Goal: Task Accomplishment & Management: Manage account settings

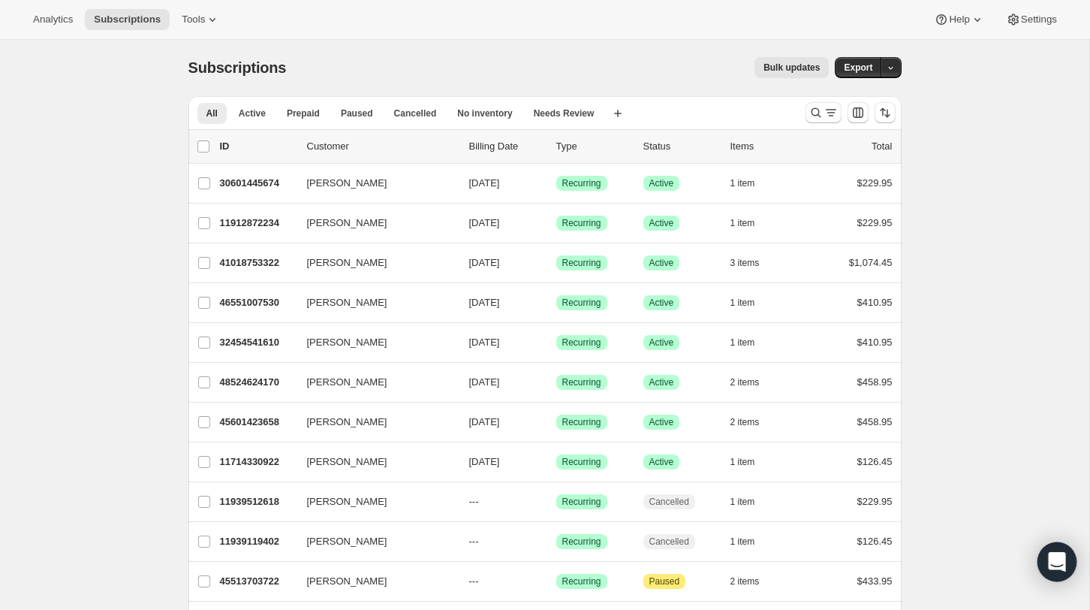
scroll to position [2, 0]
click at [1055, 565] on icon "Open Intercom Messenger" at bounding box center [1057, 562] width 20 height 20
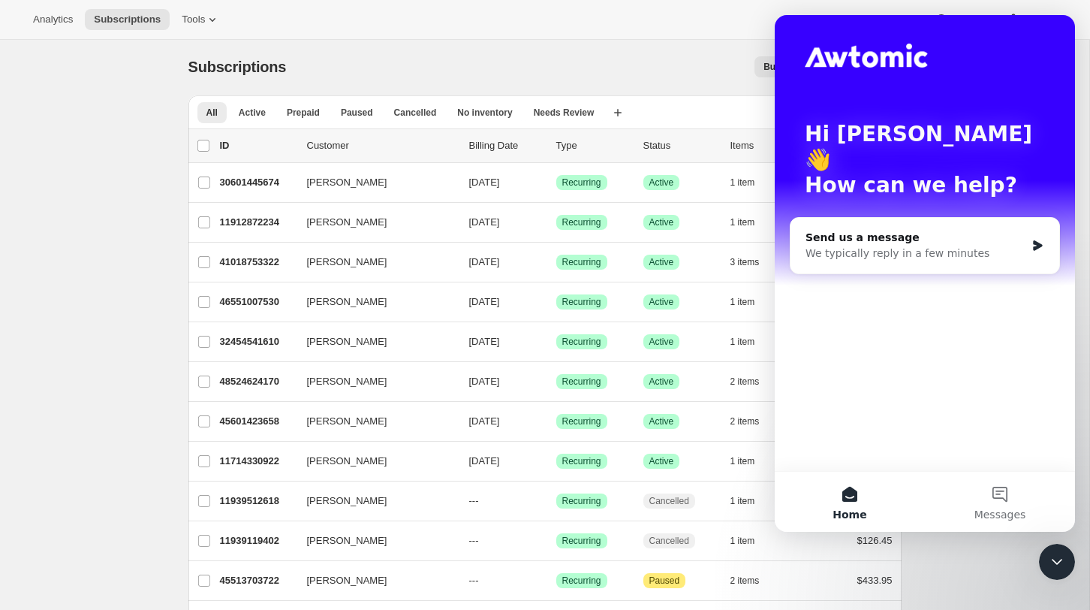
scroll to position [4, 0]
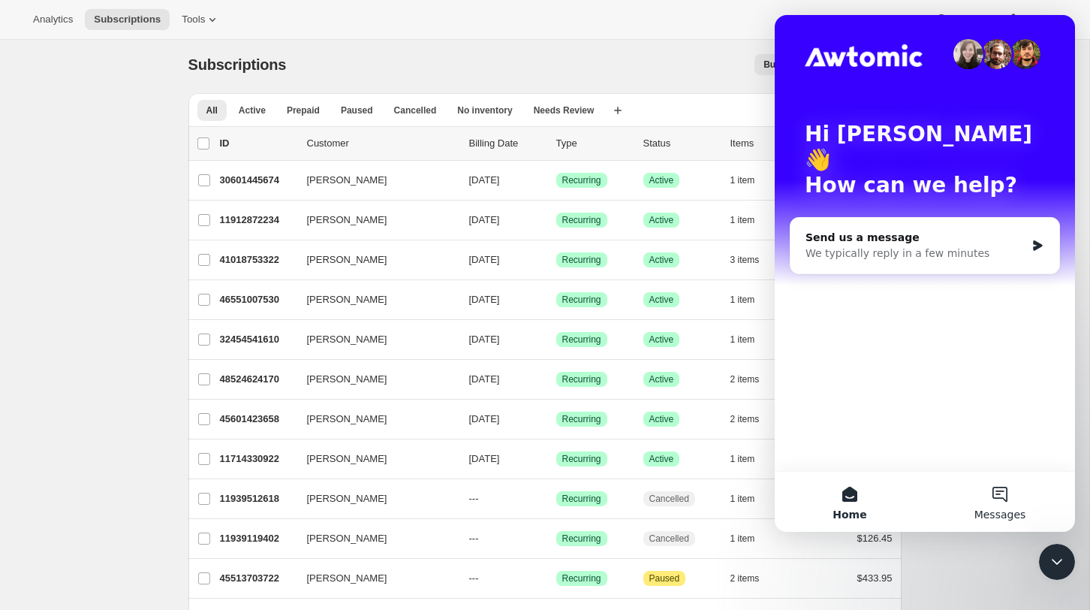
click at [1001, 497] on button "Messages" at bounding box center [1000, 501] width 150 height 60
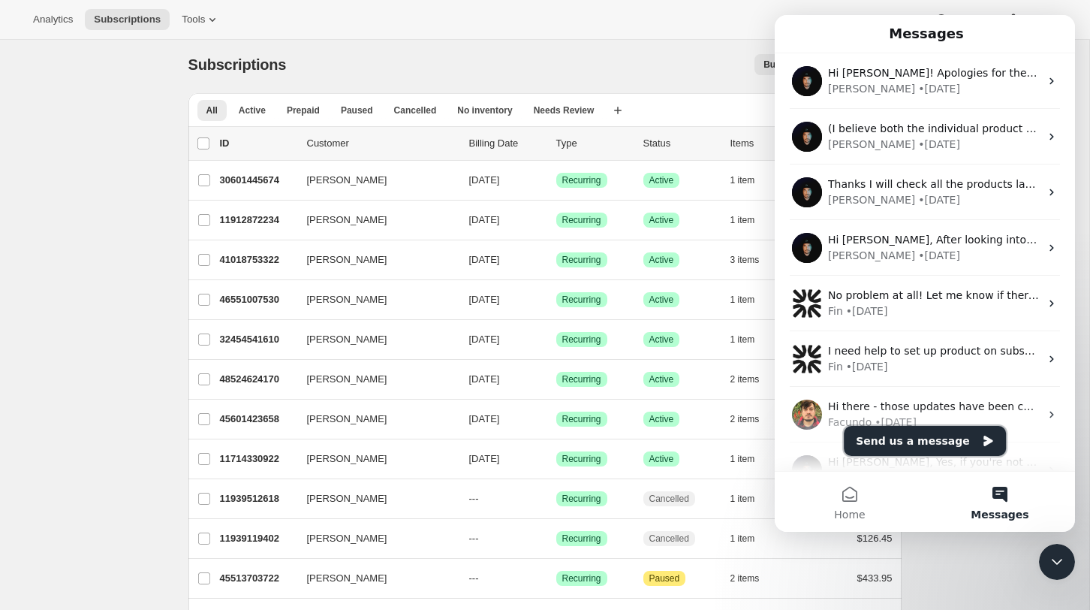
click at [957, 437] on button "Send us a message" at bounding box center [925, 441] width 162 height 30
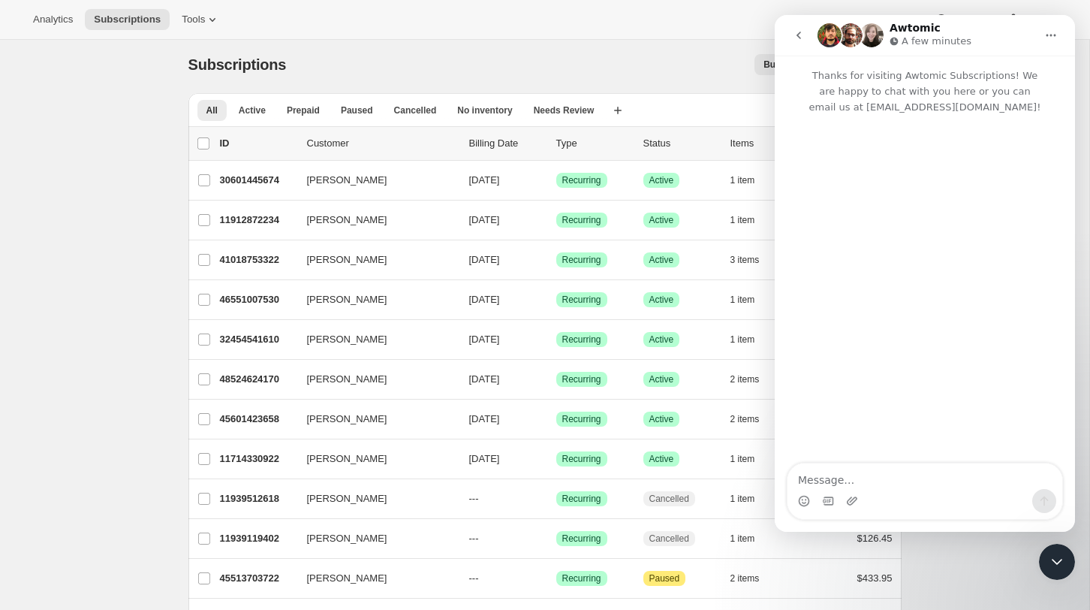
click at [951, 483] on textarea "Message…" at bounding box center [924, 476] width 275 height 26
click at [869, 468] on textarea "Is there a way on certain products that we have on this subscription app" at bounding box center [924, 468] width 275 height 41
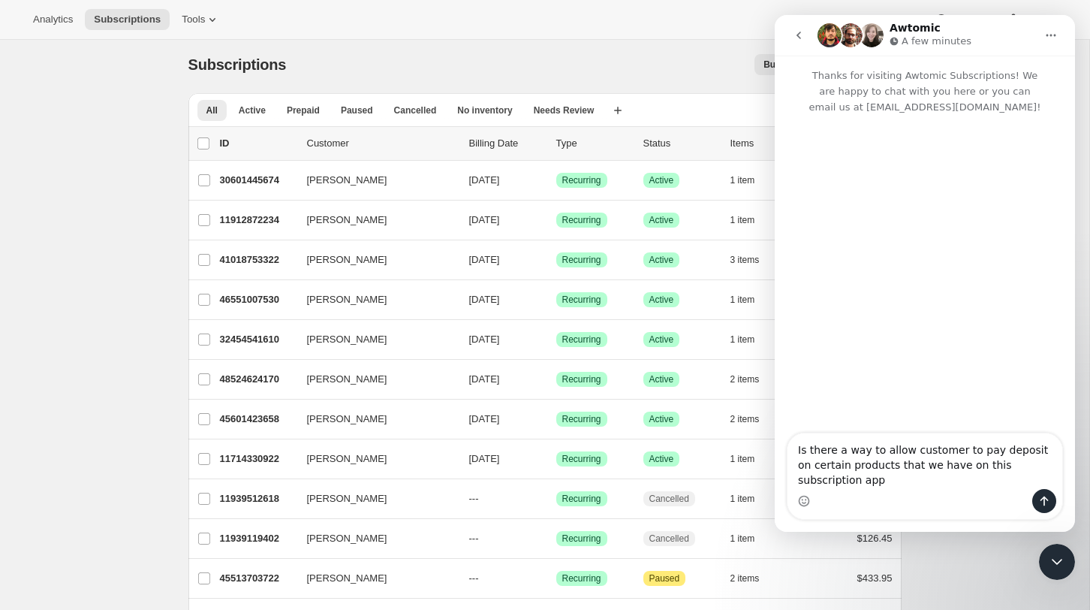
click at [989, 452] on textarea "Is there a way to allow customer to pay deposit on certain products that we hav…" at bounding box center [924, 461] width 275 height 56
click at [843, 486] on textarea "Is there a way to allow customer to pay 50% deposit on certain products that we…" at bounding box center [924, 461] width 275 height 56
type textarea "Is there a way to allow customer to pay 50% deposit on certain products that we…"
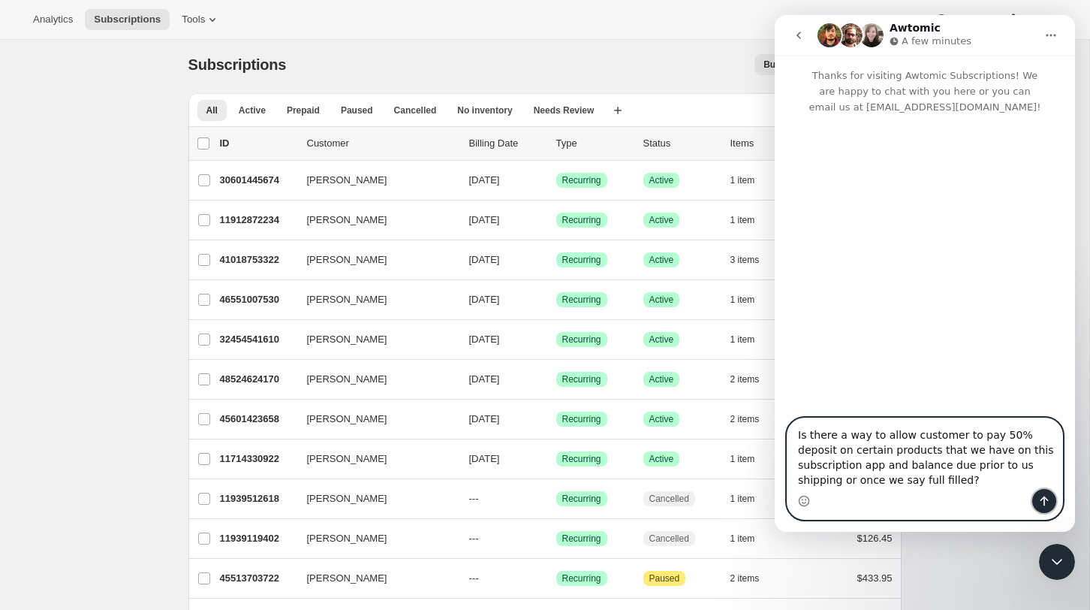
click at [1042, 501] on icon "Send a message…" at bounding box center [1044, 501] width 12 height 12
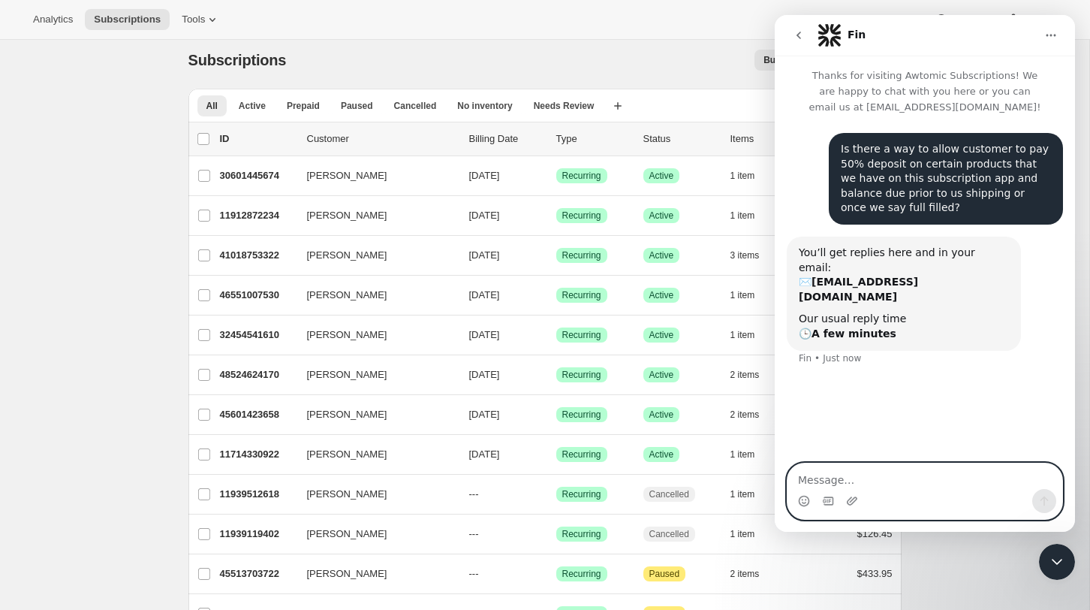
scroll to position [0, 0]
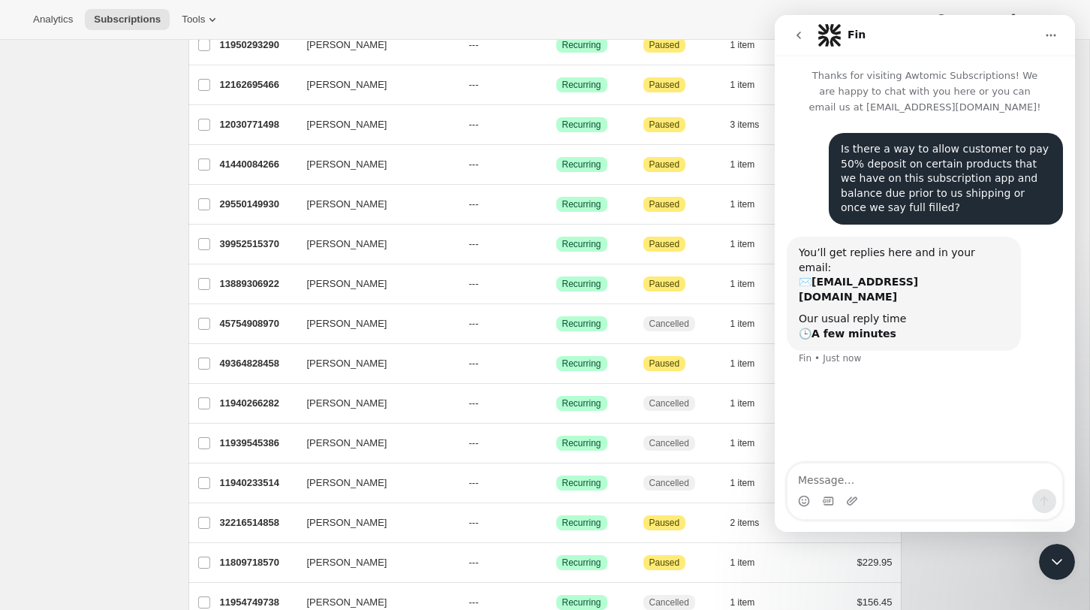
scroll to position [1031, 0]
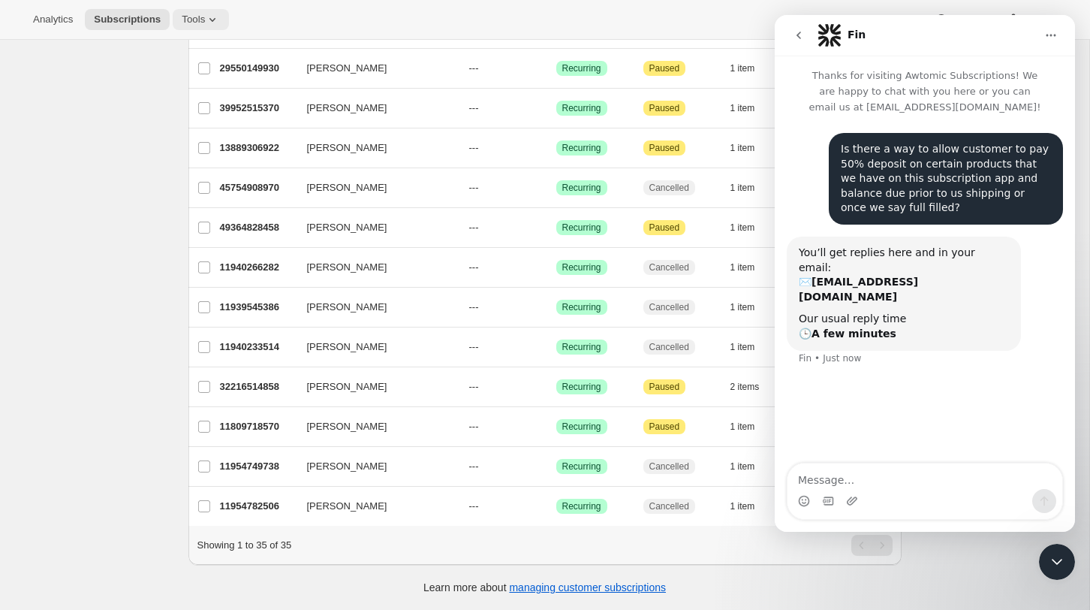
click at [183, 17] on button "Tools" at bounding box center [201, 19] width 56 height 21
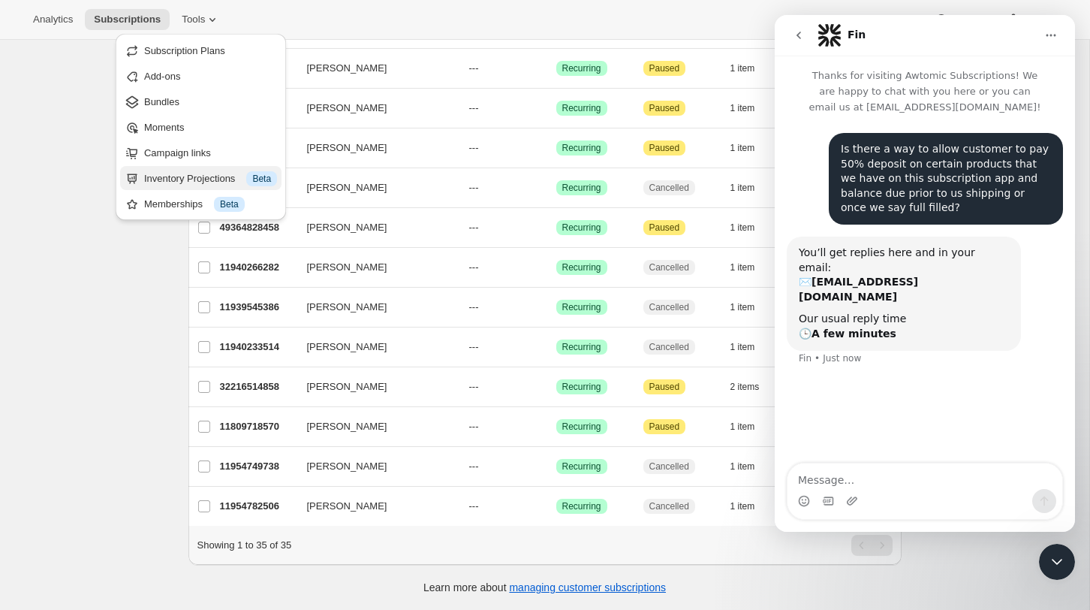
click at [200, 179] on div "Inventory Projections Info Beta" at bounding box center [210, 178] width 133 height 15
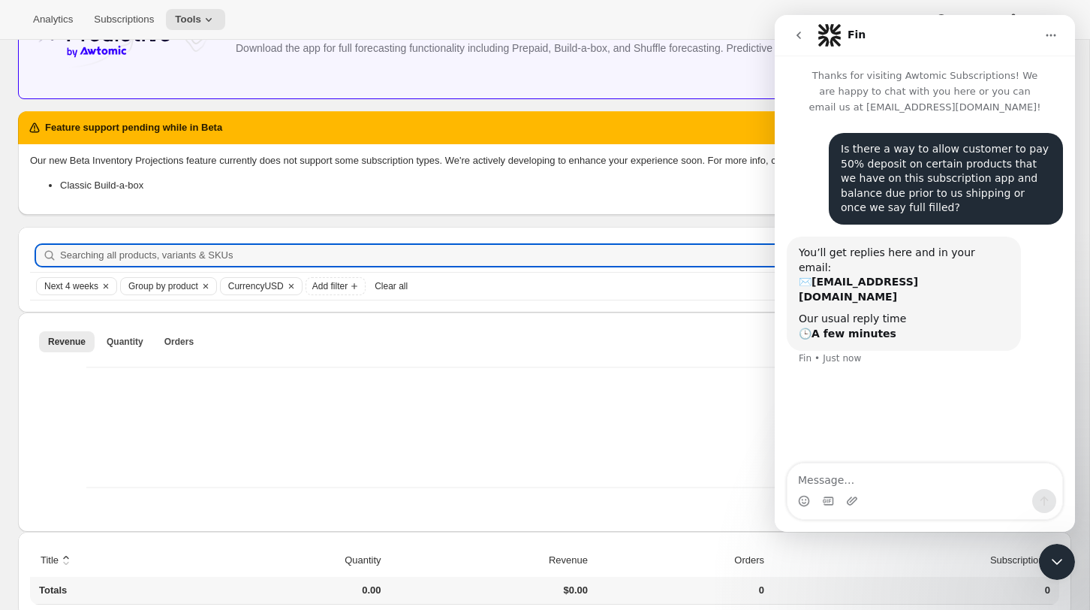
scroll to position [157, 0]
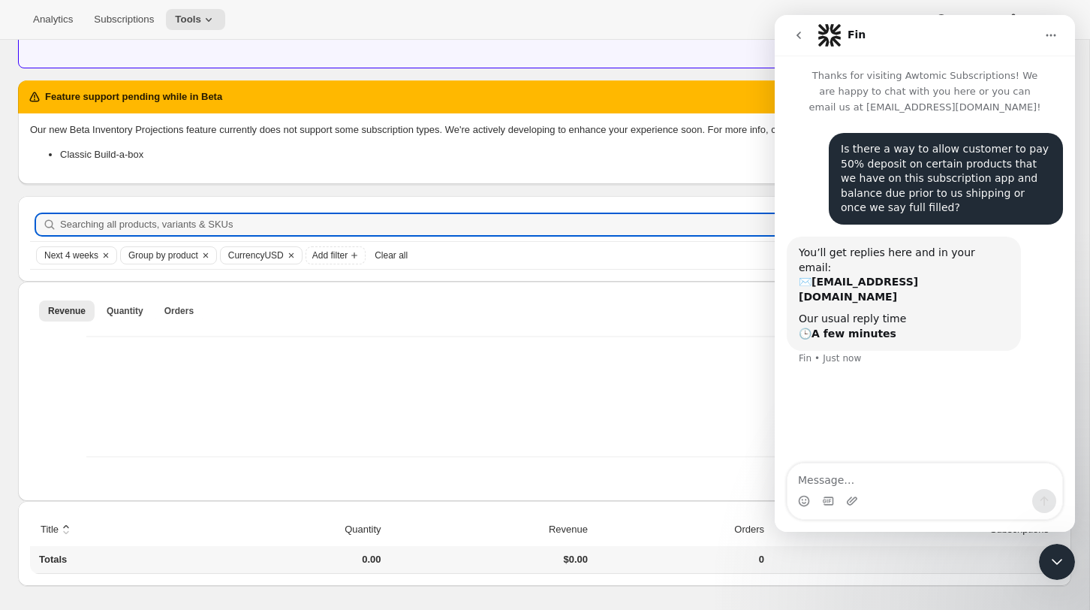
click at [1058, 562] on icon "Close Intercom Messenger" at bounding box center [1057, 561] width 18 height 18
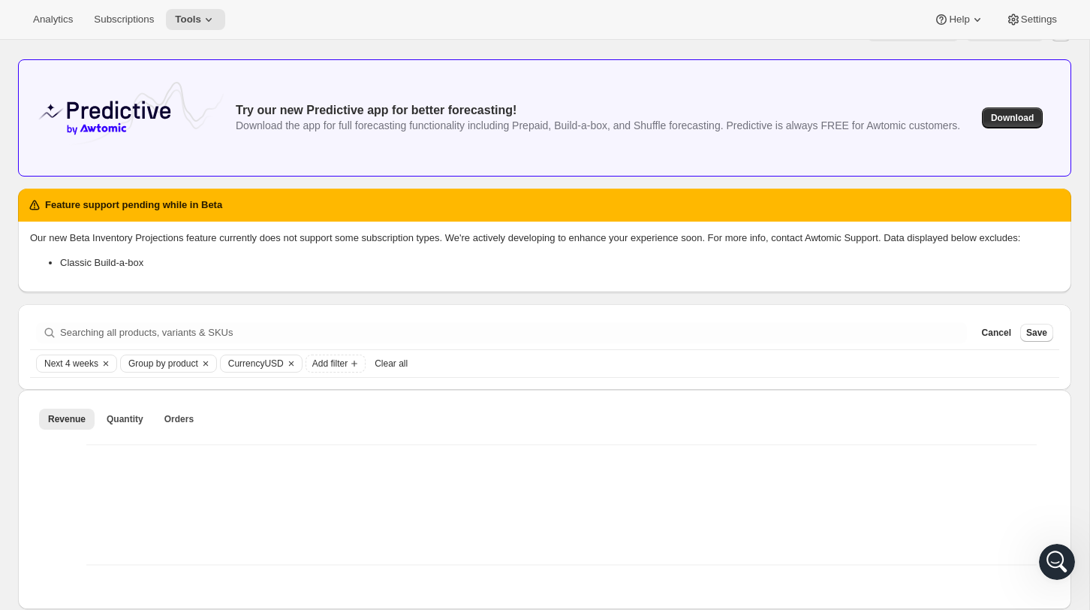
scroll to position [0, 0]
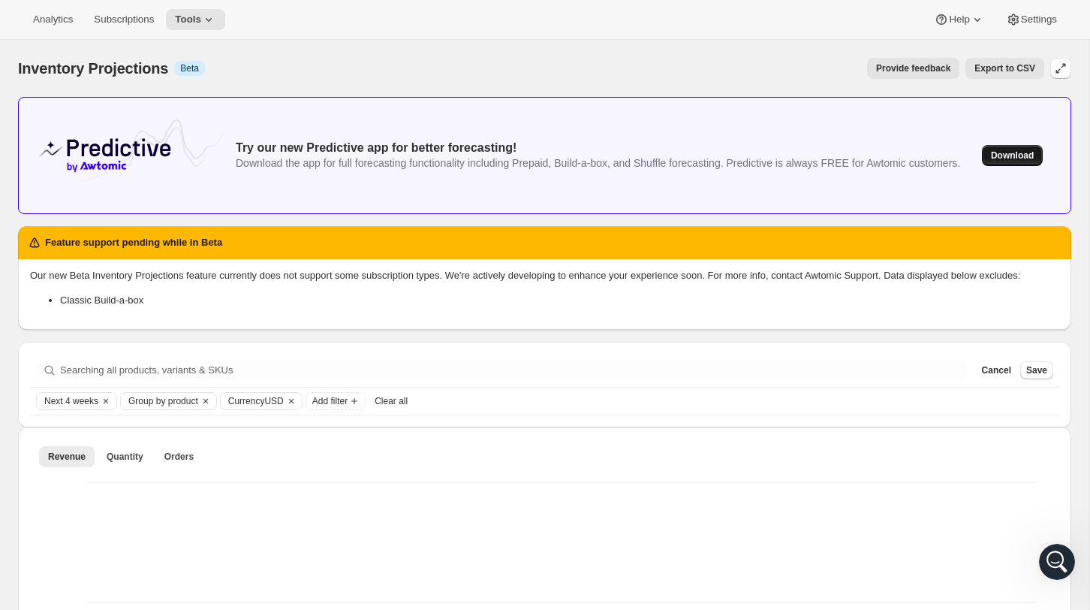
click at [1031, 160] on span "Download" at bounding box center [1012, 155] width 43 height 12
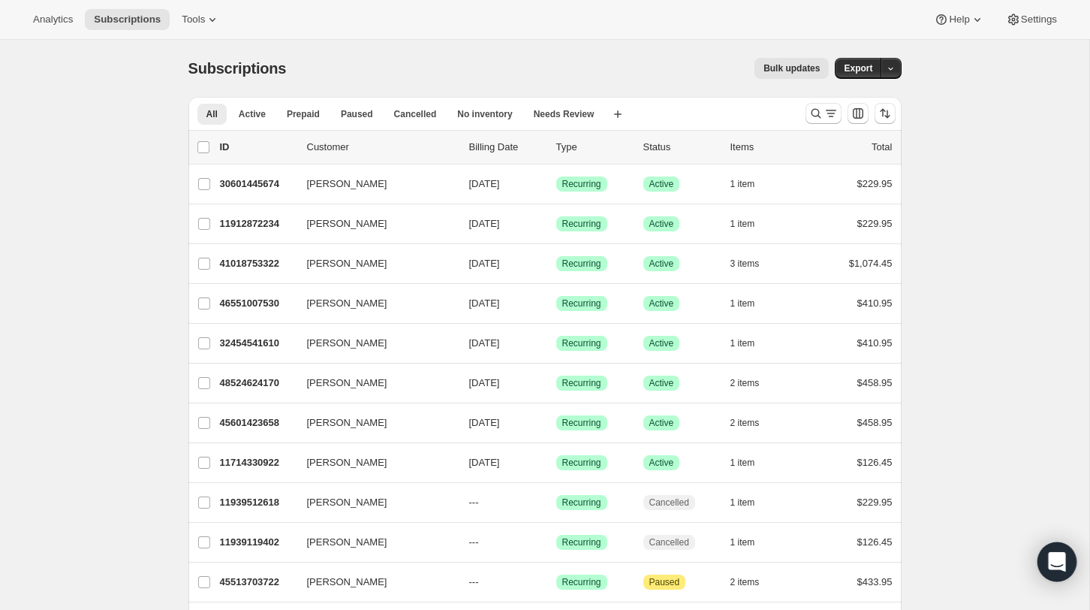
click at [1059, 559] on icon "Open Intercom Messenger" at bounding box center [1056, 562] width 17 height 20
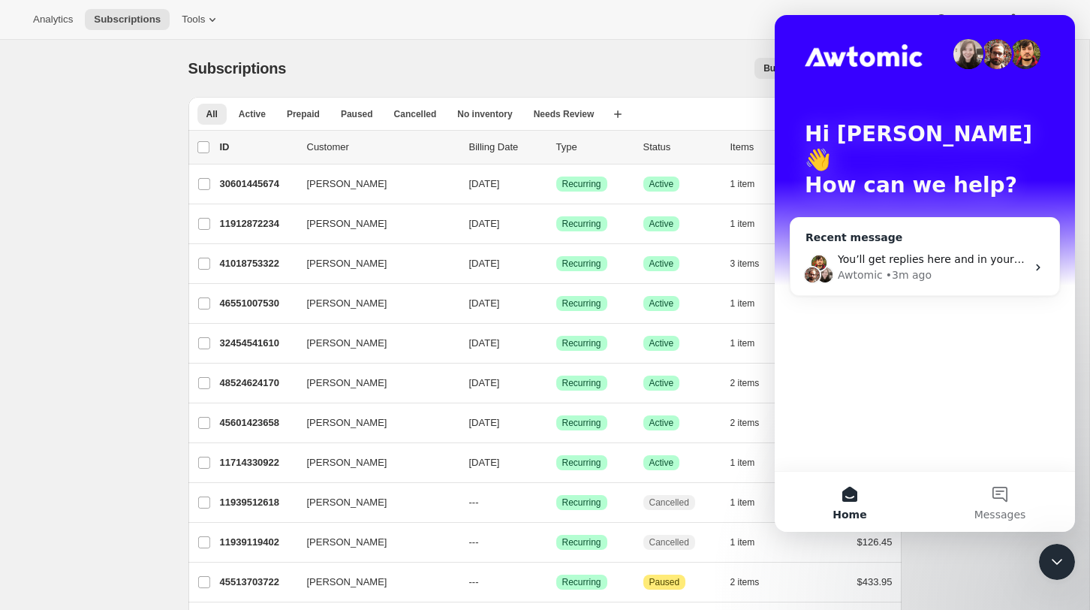
click at [944, 251] on div "You’ll get replies here and in your email: ✉️ customercare@karleesmith.com Our …" at bounding box center [932, 259] width 188 height 16
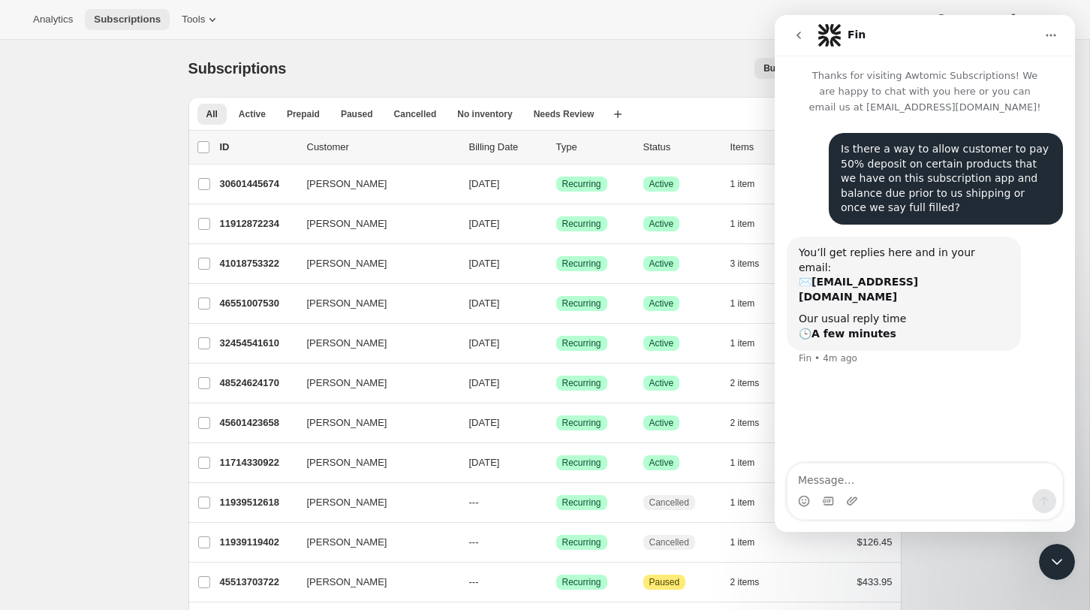
click at [118, 14] on span "Subscriptions" at bounding box center [127, 20] width 67 height 12
click at [119, 18] on span "Subscriptions" at bounding box center [127, 20] width 67 height 12
click at [200, 19] on span "Tools" at bounding box center [193, 20] width 23 height 12
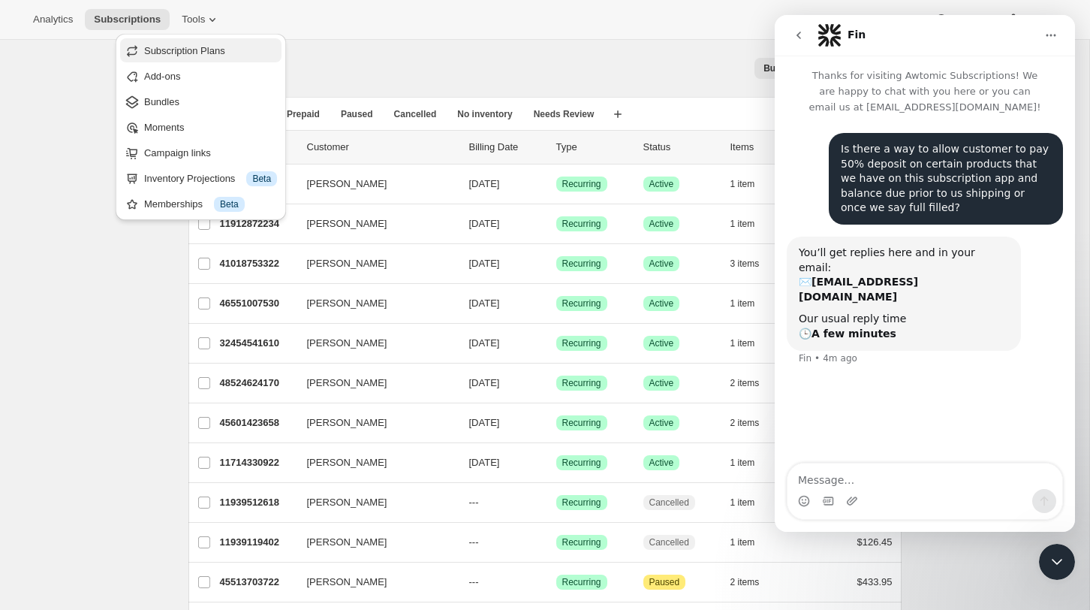
click at [163, 52] on span "Subscription Plans" at bounding box center [184, 50] width 81 height 11
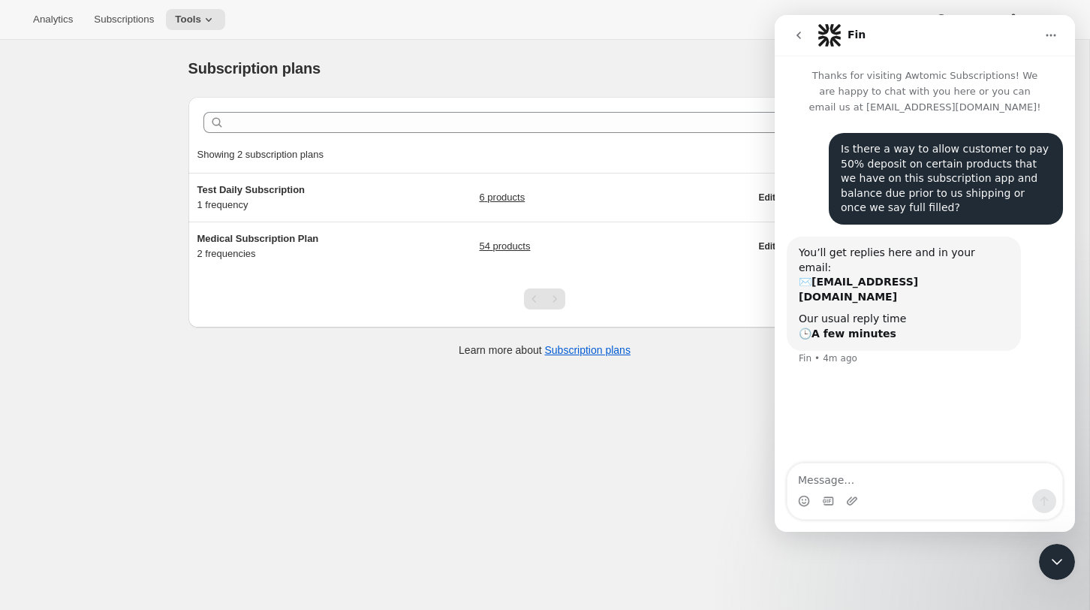
click at [1058, 560] on icon "Close Intercom Messenger" at bounding box center [1057, 561] width 18 height 18
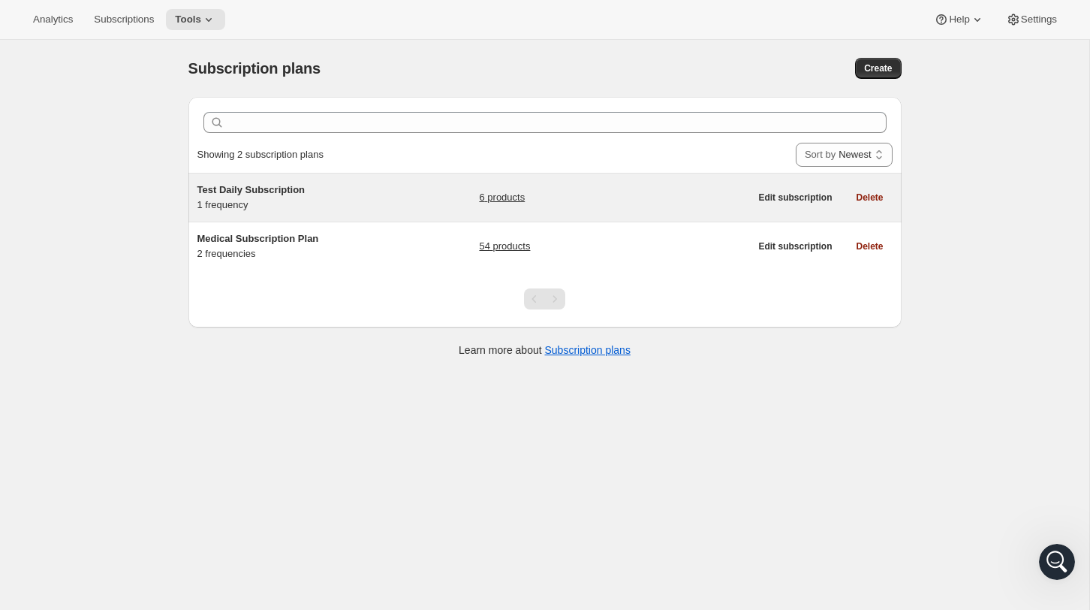
click at [510, 198] on link "6 products" at bounding box center [502, 197] width 46 height 15
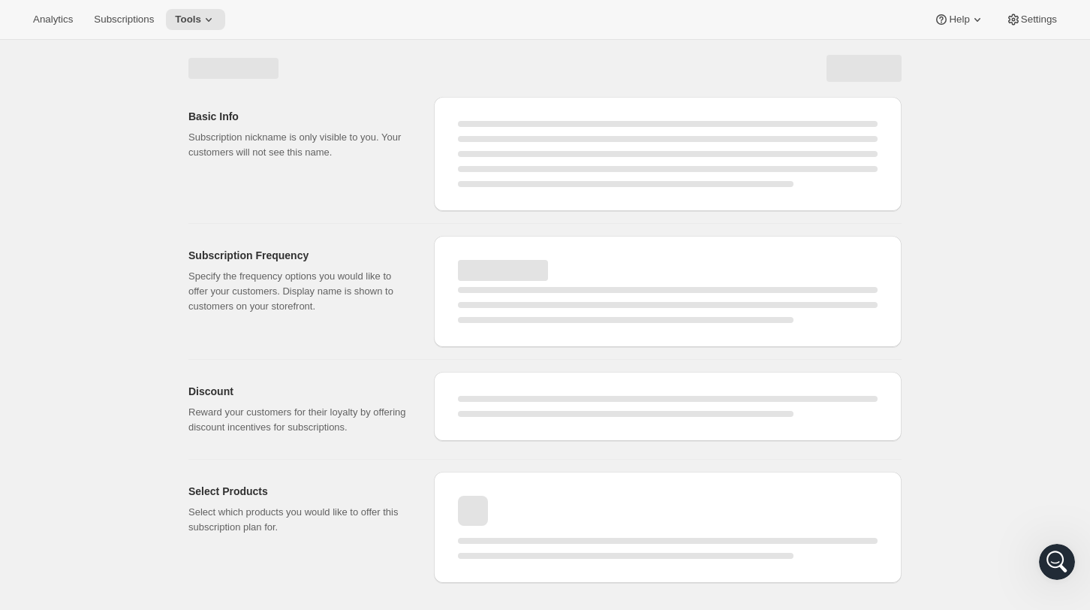
select select "WEEK"
select select "MONTH"
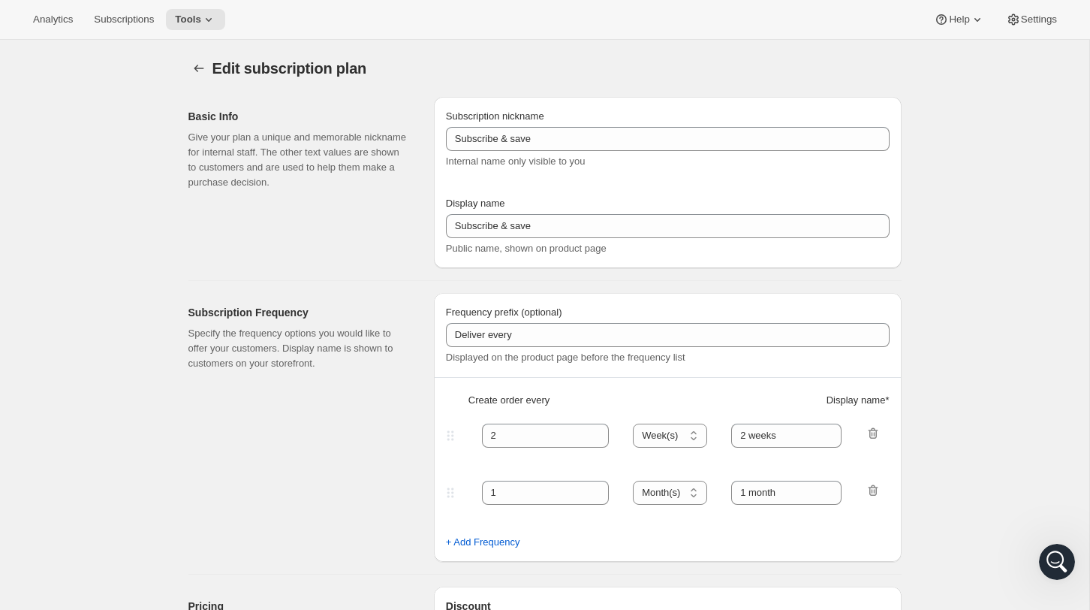
type input "Test Daily Subscription"
type input "1"
select select "DAY"
type input "day"
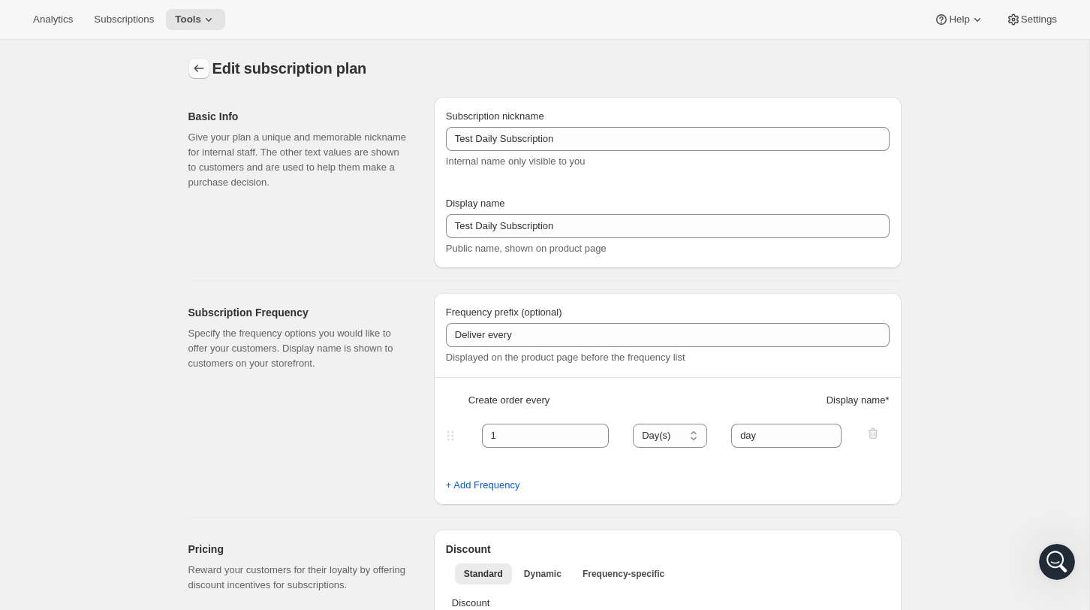
click at [203, 71] on icon "Subscription plans" at bounding box center [198, 68] width 15 height 15
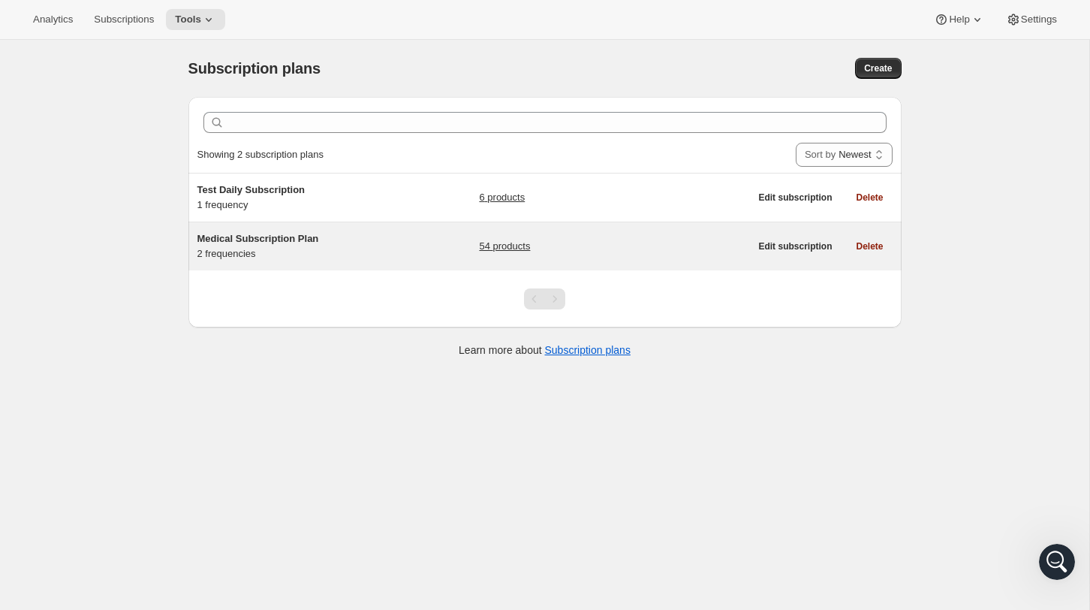
click at [306, 238] on span "Medical Subscription Plan" at bounding box center [258, 238] width 122 height 11
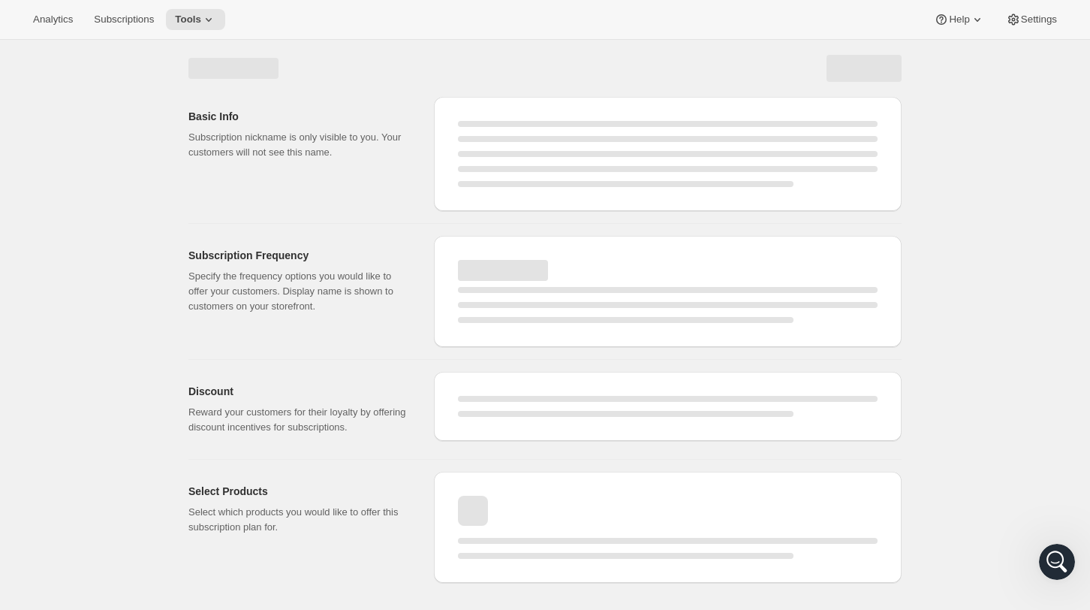
select select "WEEK"
select select "MONTH"
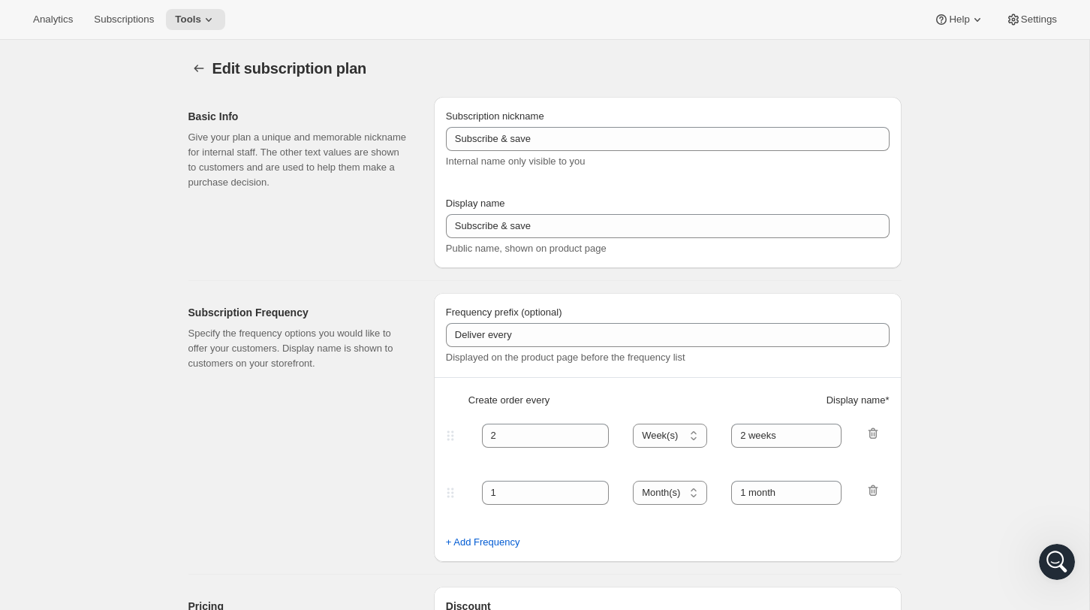
type input "Medical Subscription Plan"
type input "Medical Delivery Frequency"
type input "Set a delivery schedule - change anytime in your account"
type input "1"
select select "MONTH"
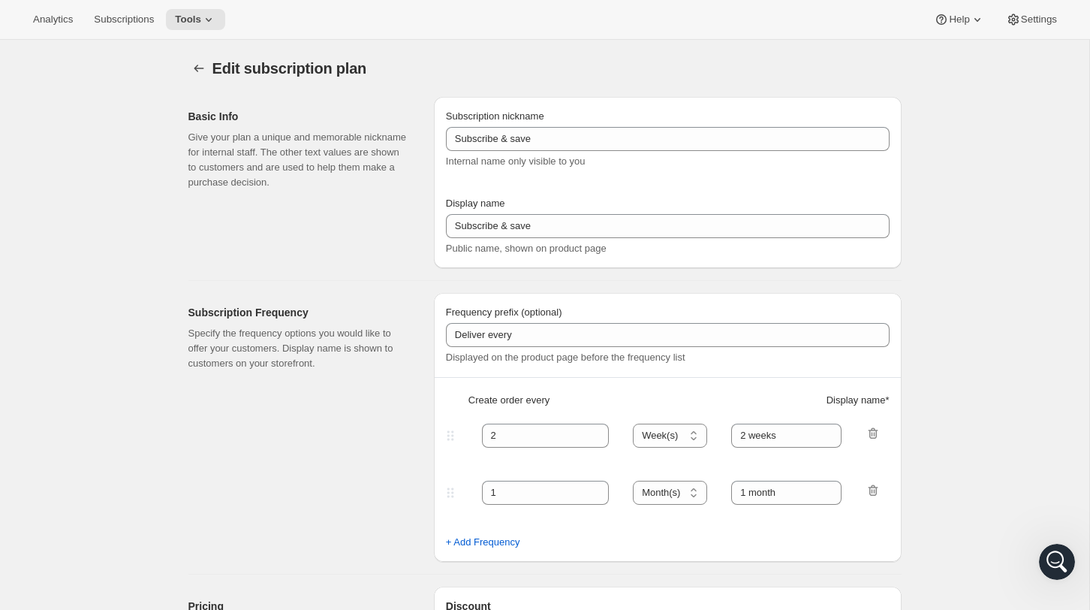
type input "monthly"
type input "3"
type input "quarterly"
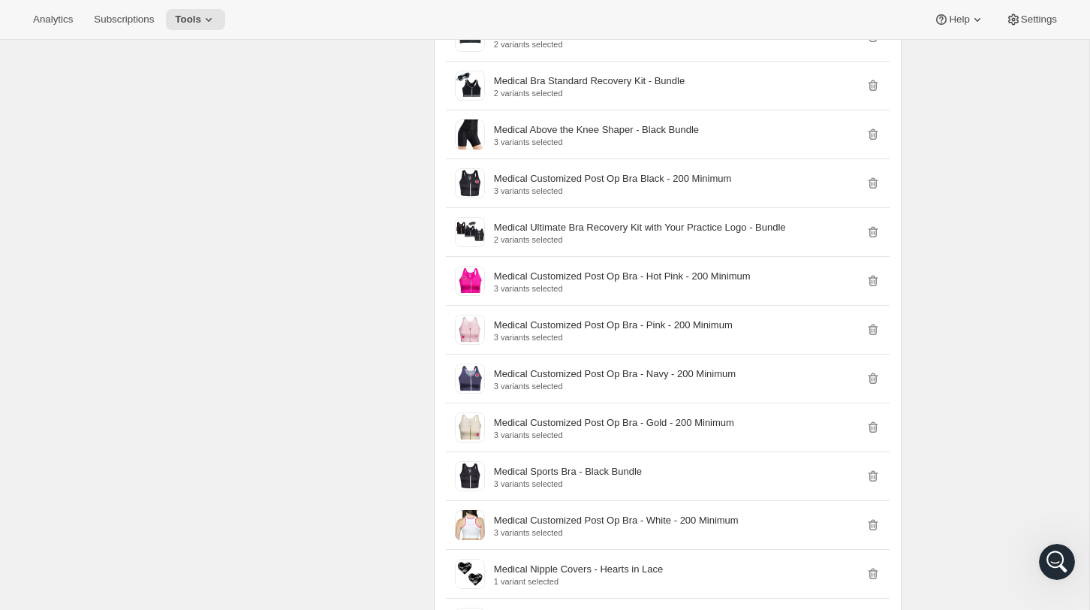
scroll to position [1437, 0]
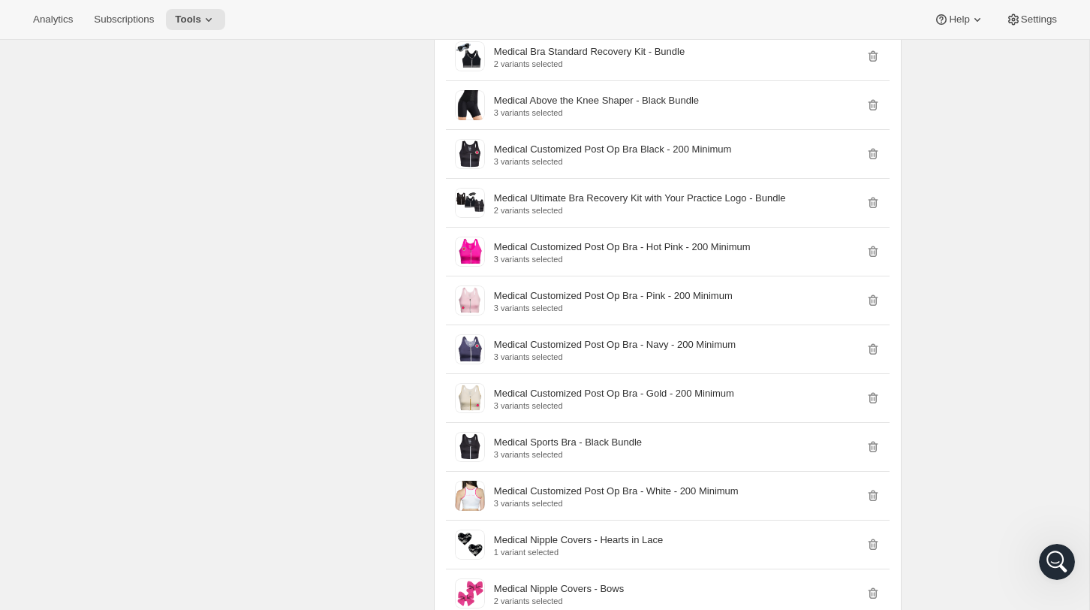
click at [1057, 564] on icon "Open Intercom Messenger" at bounding box center [1057, 561] width 25 height 25
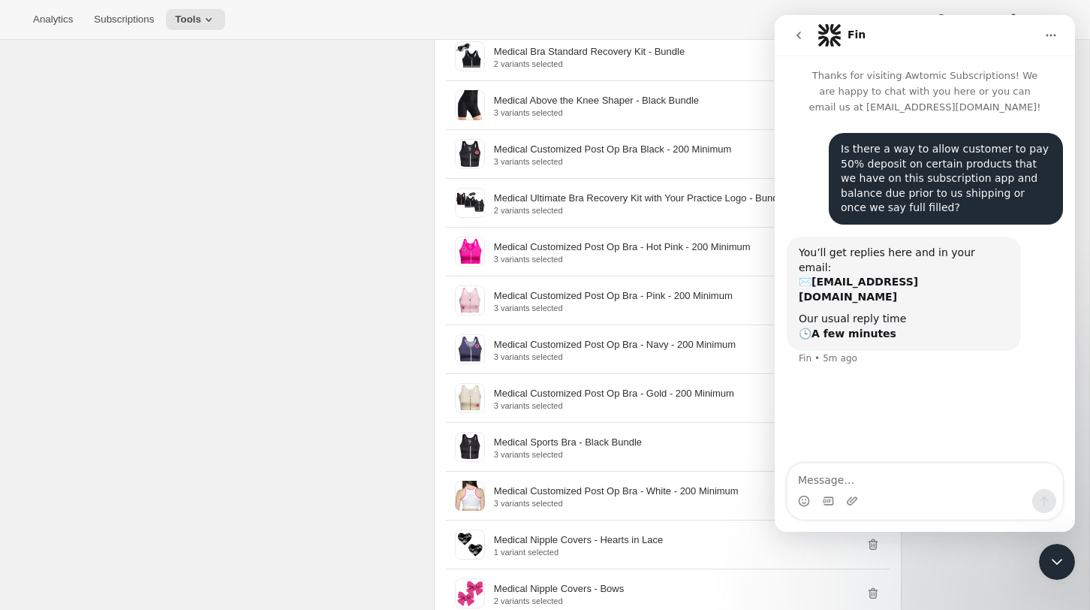
scroll to position [1438, 0]
click at [303, 206] on div "Select Products Select which products you would like to offer this subscription…" at bounding box center [304, 132] width 233 height 1219
click at [1051, 564] on icon "Close Intercom Messenger" at bounding box center [1057, 561] width 18 height 18
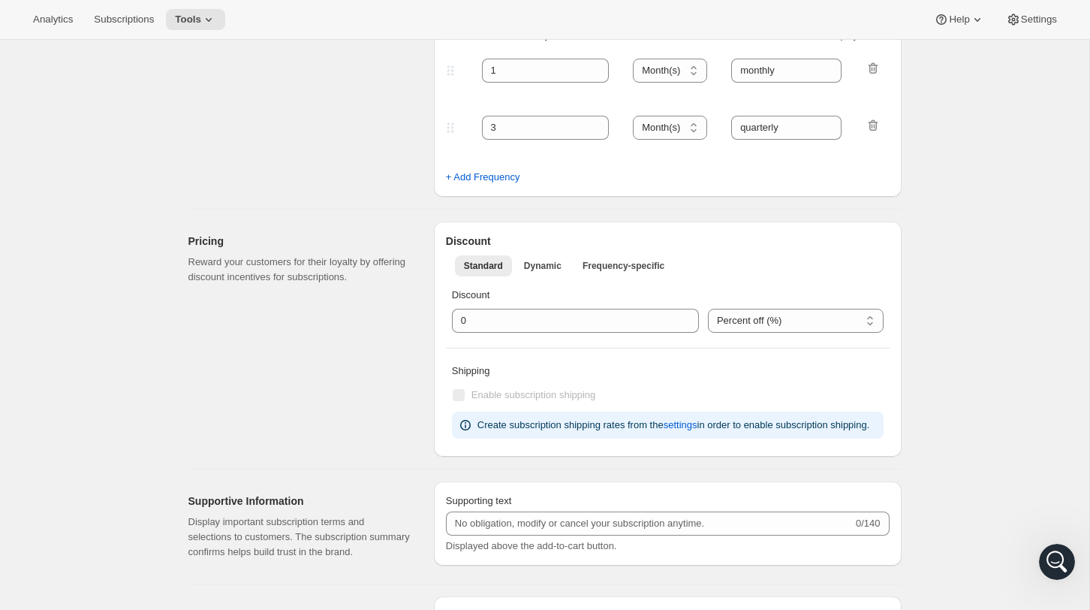
scroll to position [366, 0]
click at [648, 263] on span "Frequency-specific" at bounding box center [623, 264] width 82 height 12
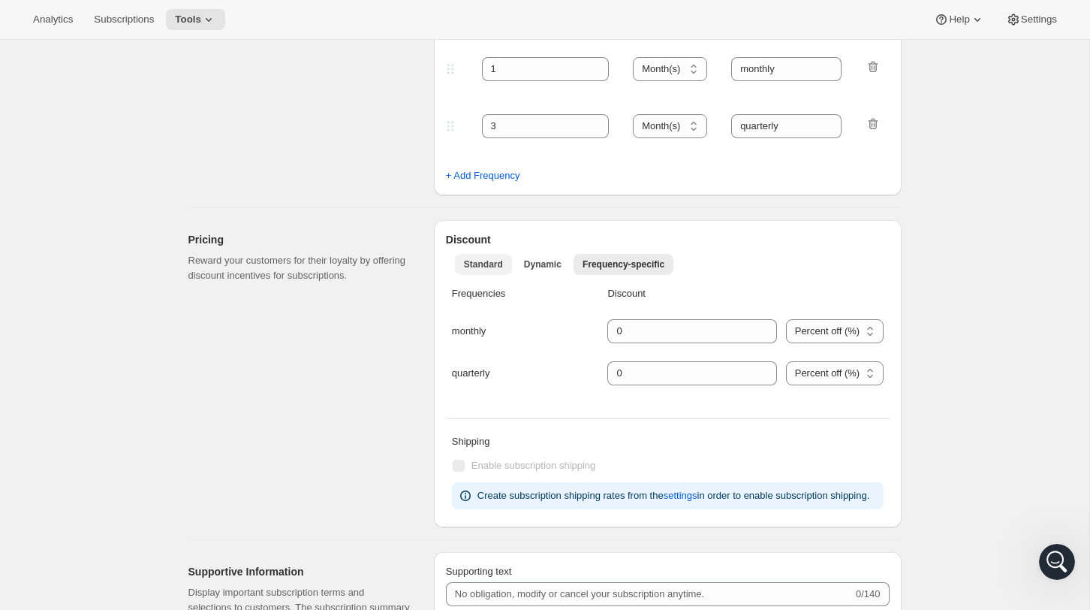
click at [492, 261] on span "Standard" at bounding box center [483, 264] width 39 height 12
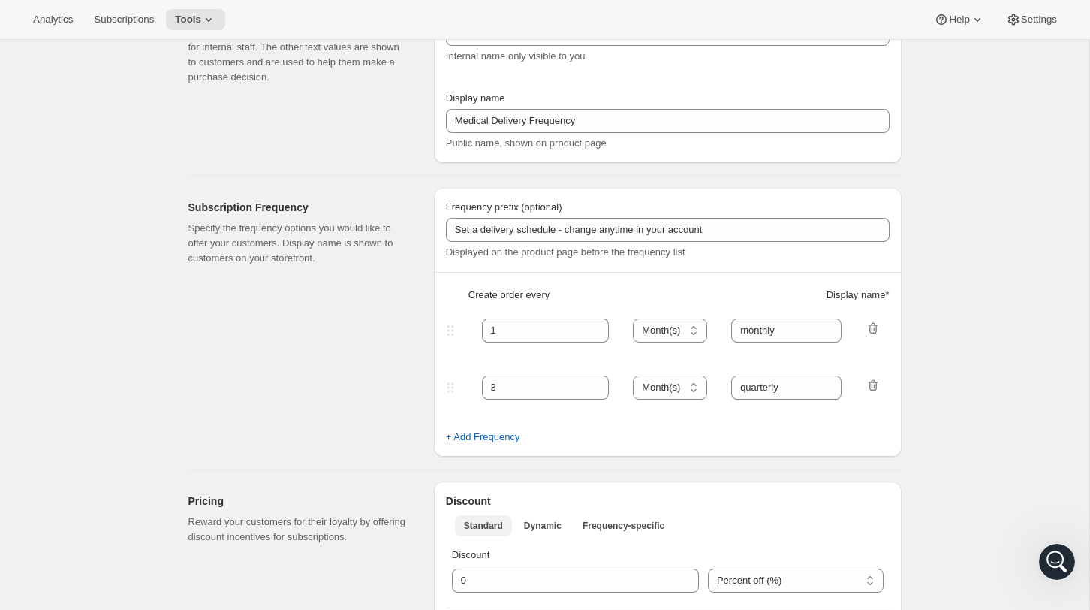
scroll to position [0, 0]
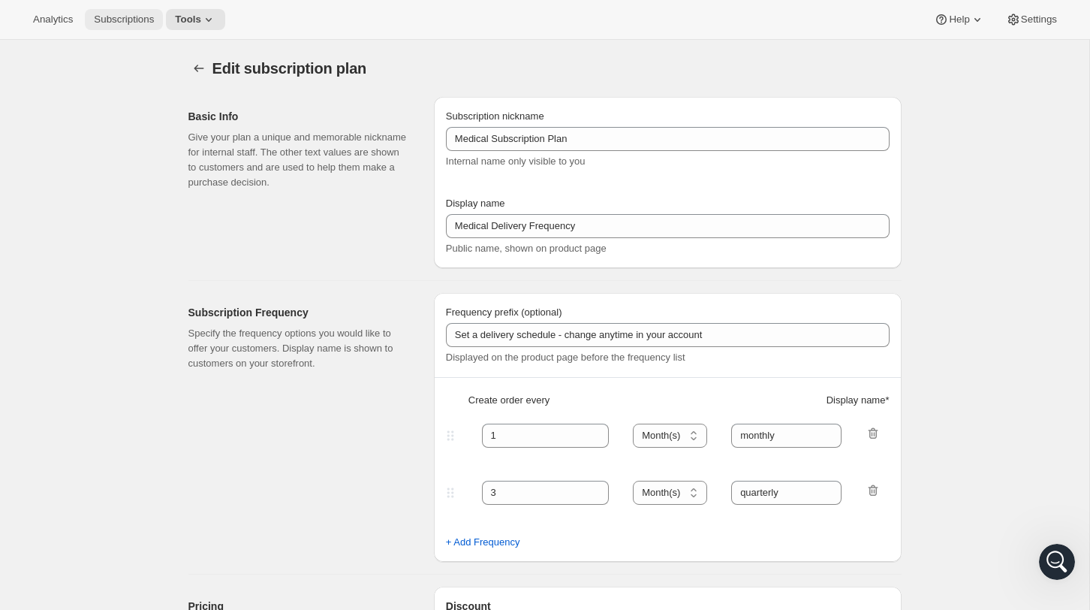
click at [137, 17] on span "Subscriptions" at bounding box center [124, 20] width 60 height 12
